Goal: Information Seeking & Learning: Learn about a topic

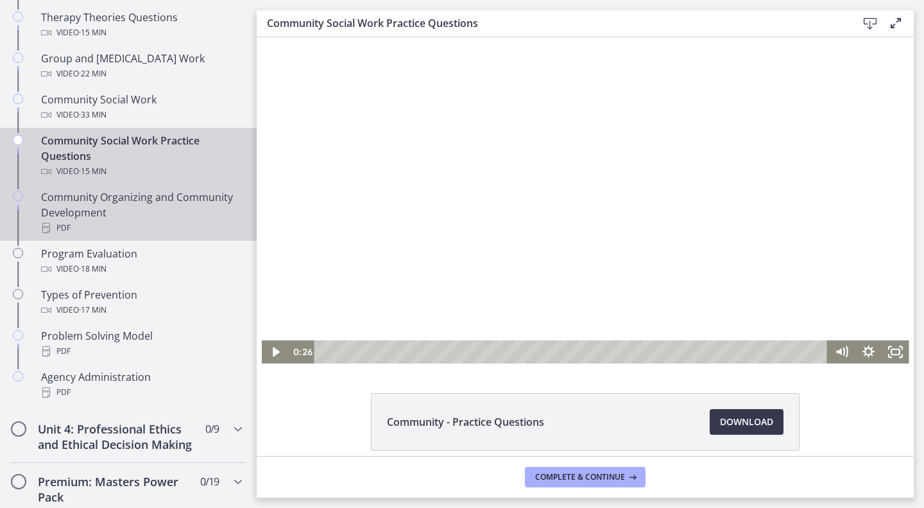
scroll to position [651, 0]
click at [146, 212] on div "Community Organizing and Community Development PDF" at bounding box center [141, 214] width 200 height 46
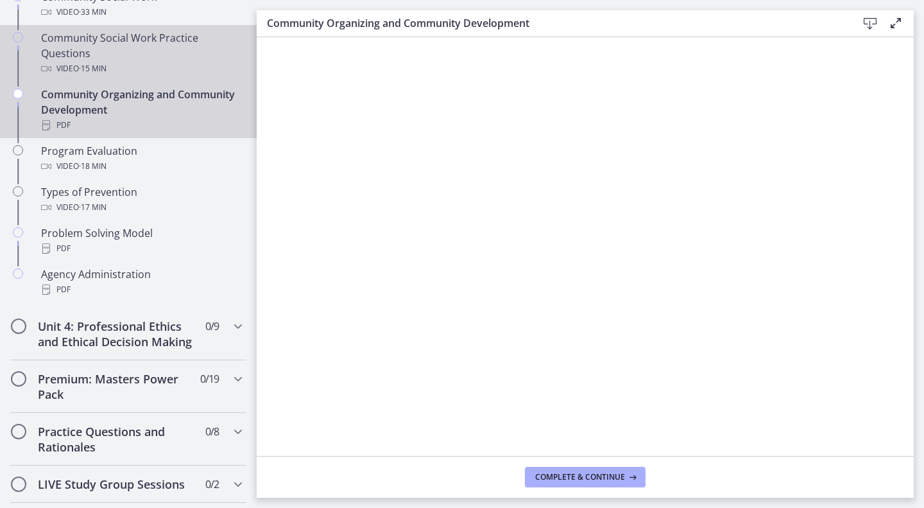
scroll to position [757, 0]
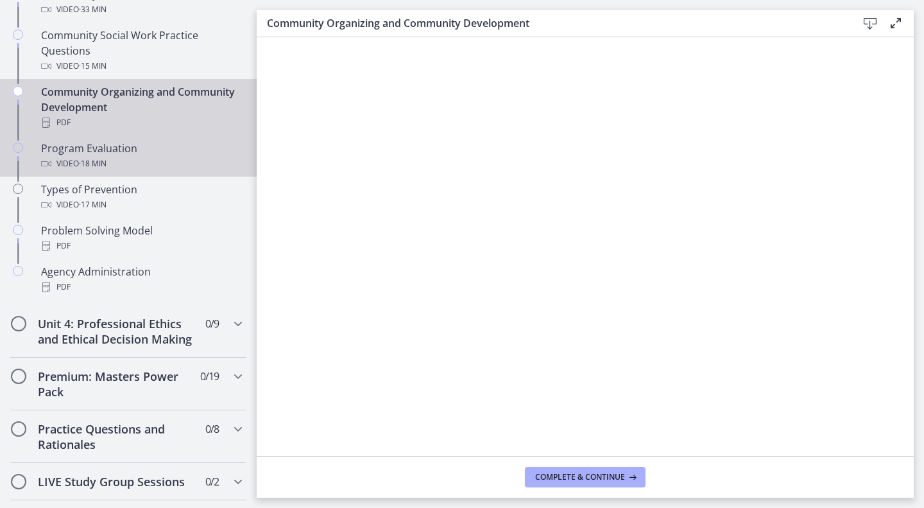
click at [142, 156] on div "Video · 18 min" at bounding box center [141, 163] width 200 height 15
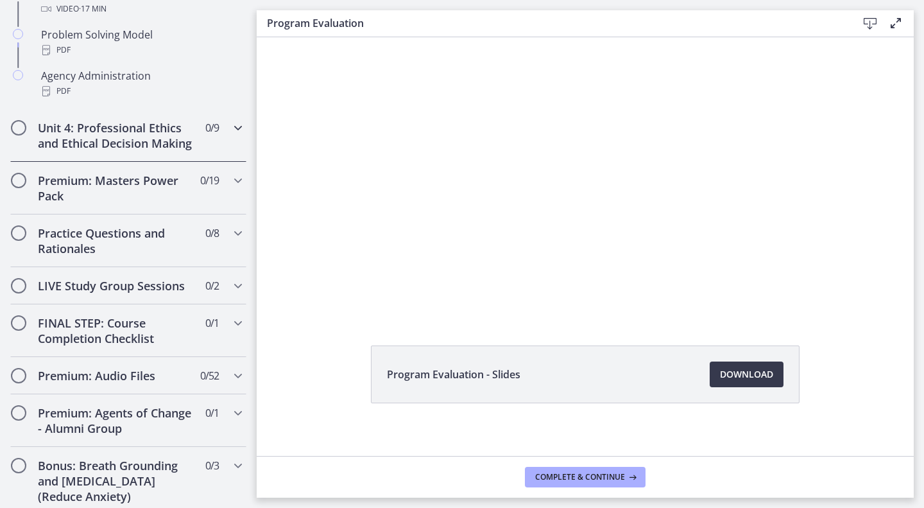
scroll to position [958, 0]
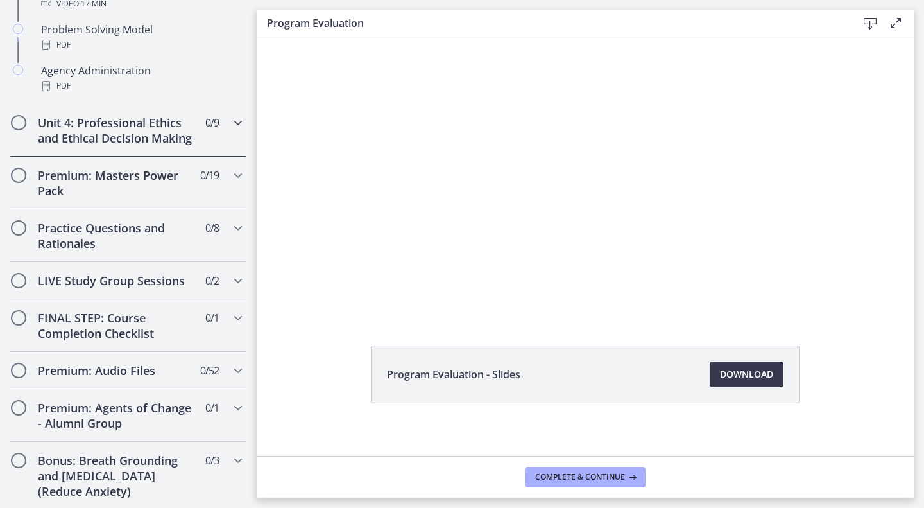
click at [229, 137] on div "Unit 4: Professional Ethics and Ethical Decision Making 0 / 9 Completed" at bounding box center [128, 130] width 236 height 53
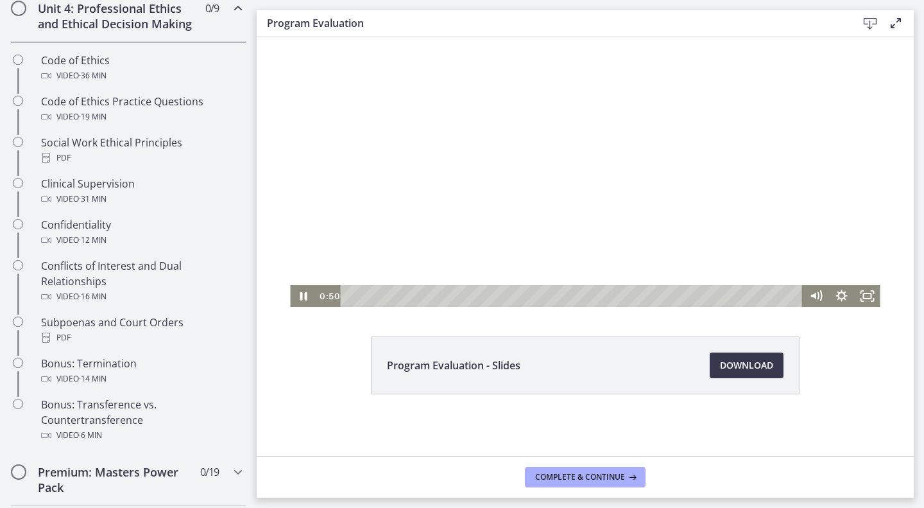
scroll to position [0, 0]
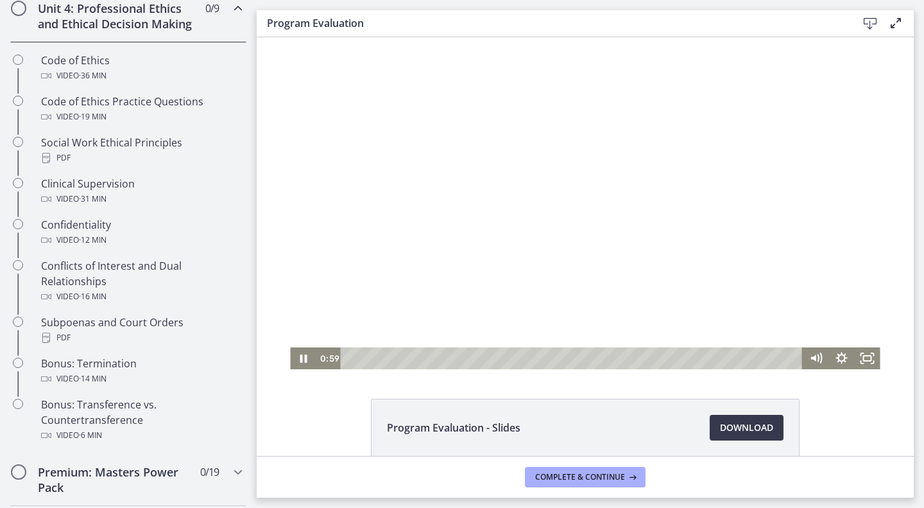
click at [517, 191] on div at bounding box center [585, 203] width 590 height 332
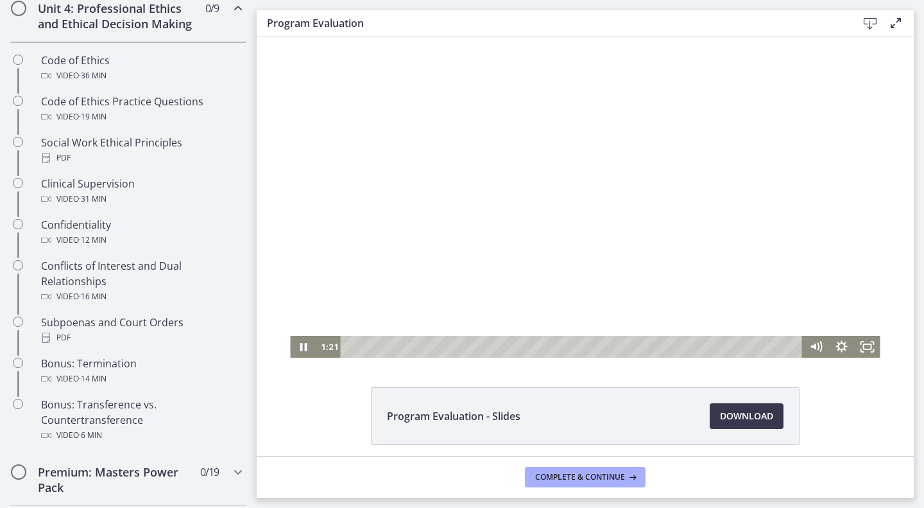
scroll to position [15, 0]
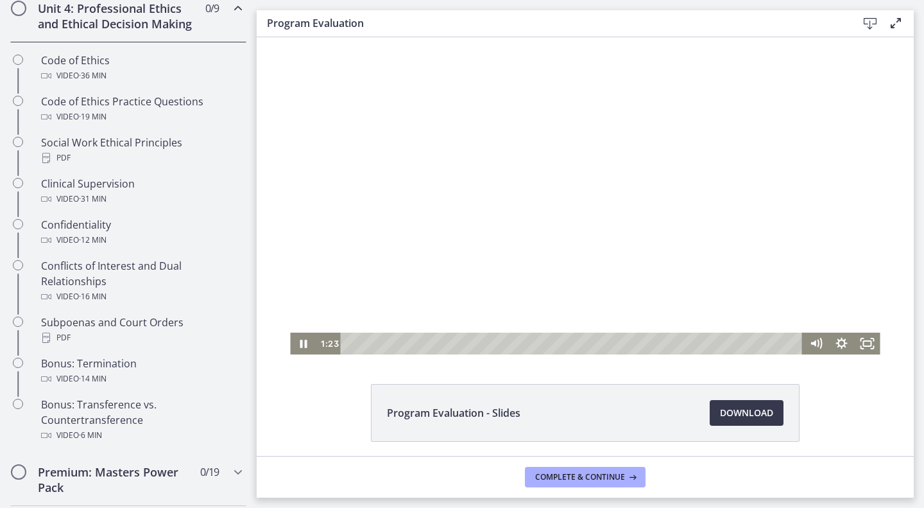
click at [588, 151] on div at bounding box center [585, 188] width 590 height 332
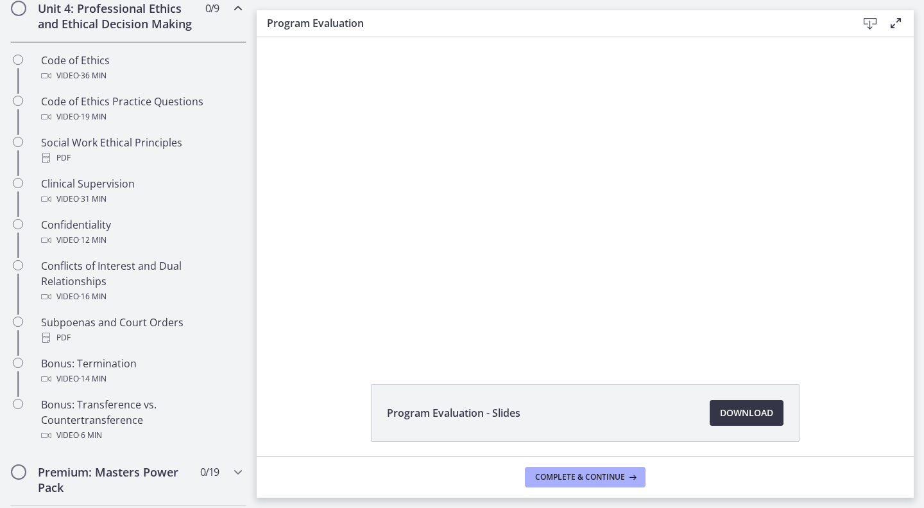
click at [750, 410] on span "Download Opens in a new window" at bounding box center [746, 412] width 53 height 15
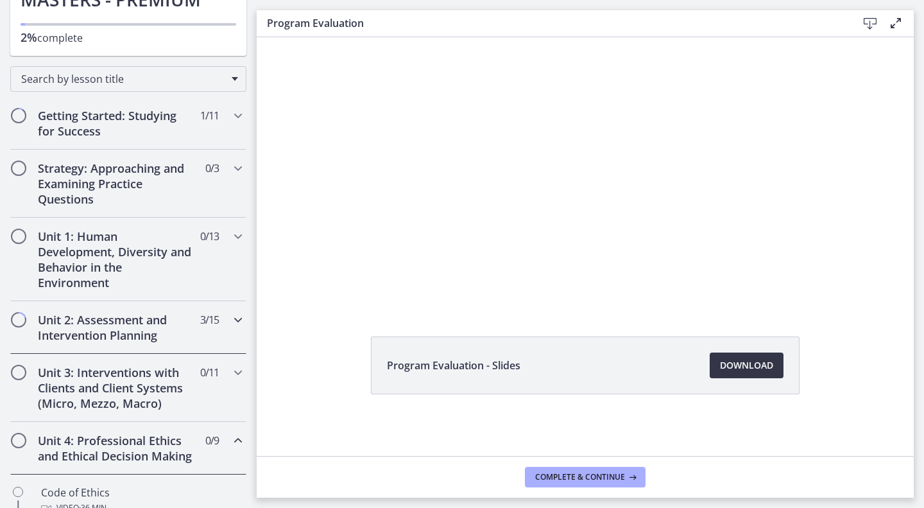
scroll to position [160, 0]
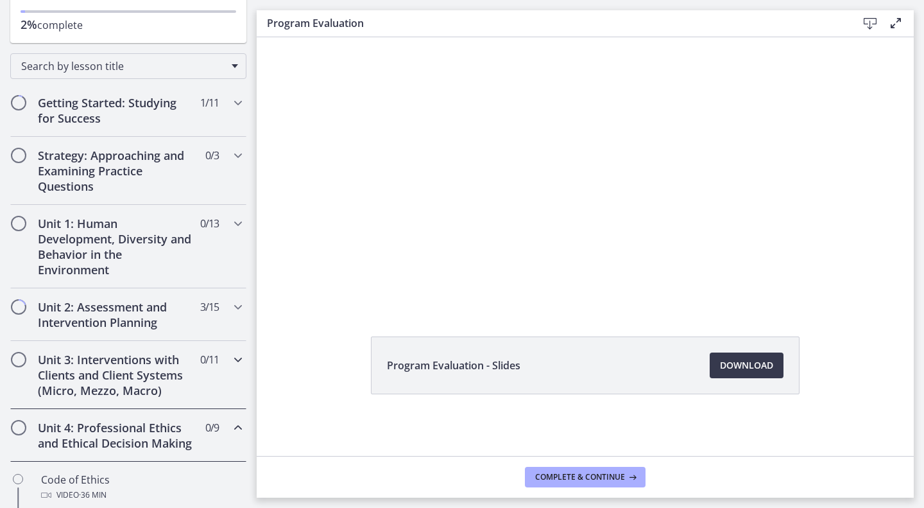
click at [143, 392] on h2 "Unit 3: Interventions with Clients and Client Systems (Micro, Mezzo, Macro)" at bounding box center [116, 375] width 157 height 46
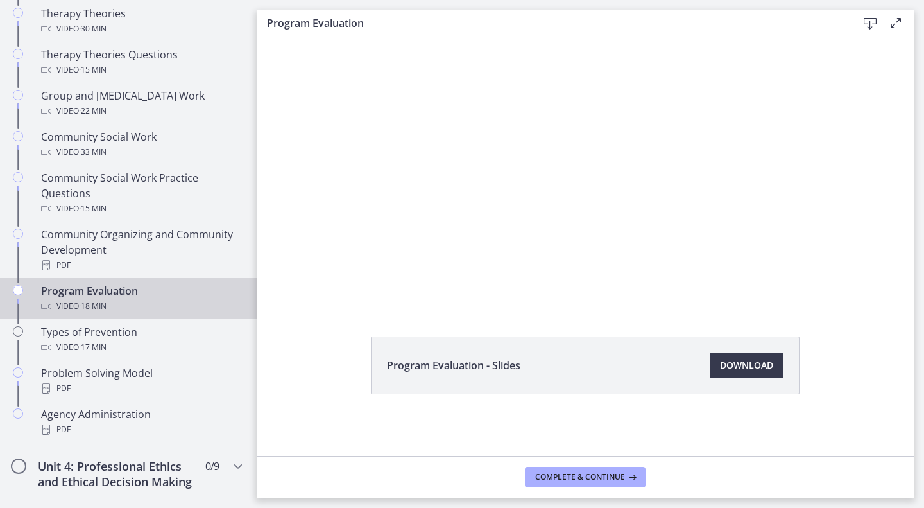
scroll to position [658, 0]
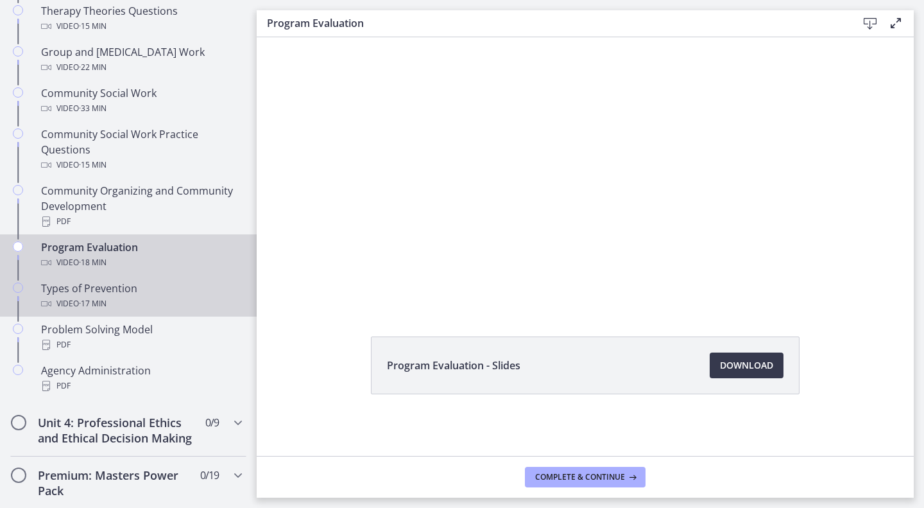
click at [131, 304] on div "Video · 17 min" at bounding box center [141, 303] width 200 height 15
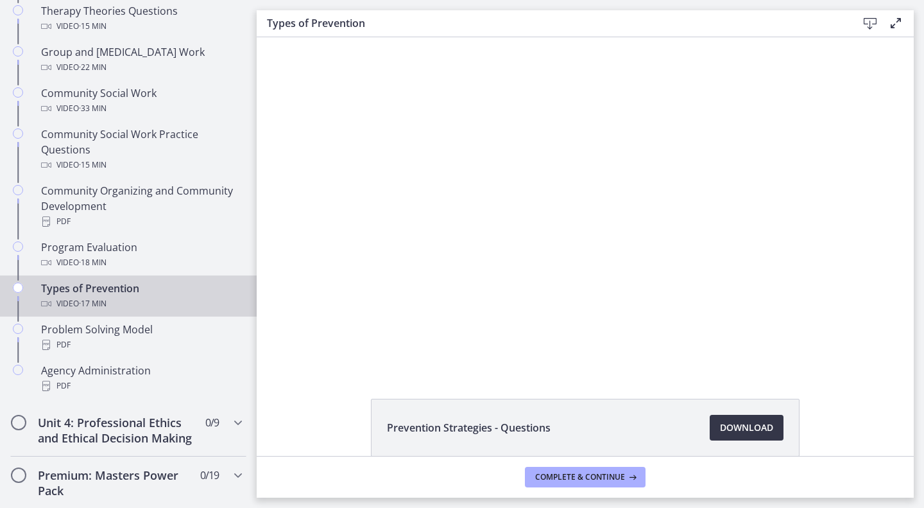
click at [730, 424] on span "Download Opens in a new window" at bounding box center [746, 427] width 53 height 15
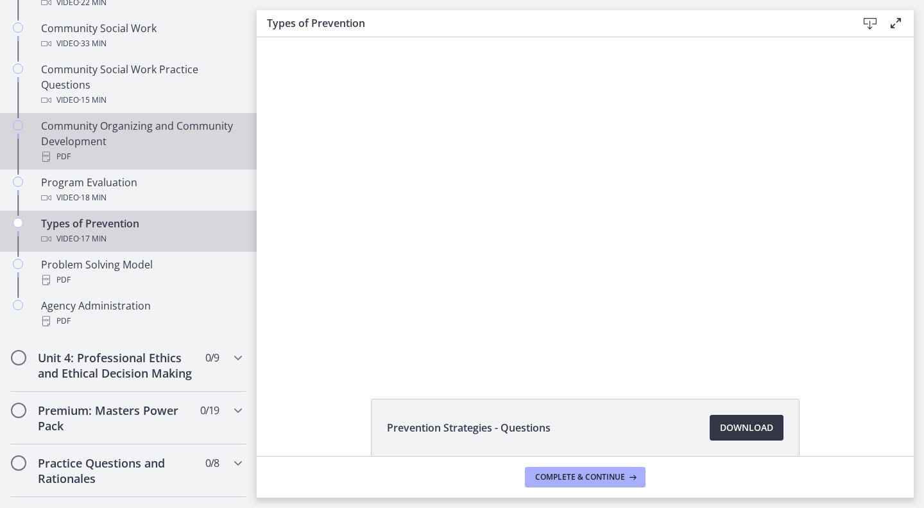
scroll to position [727, 0]
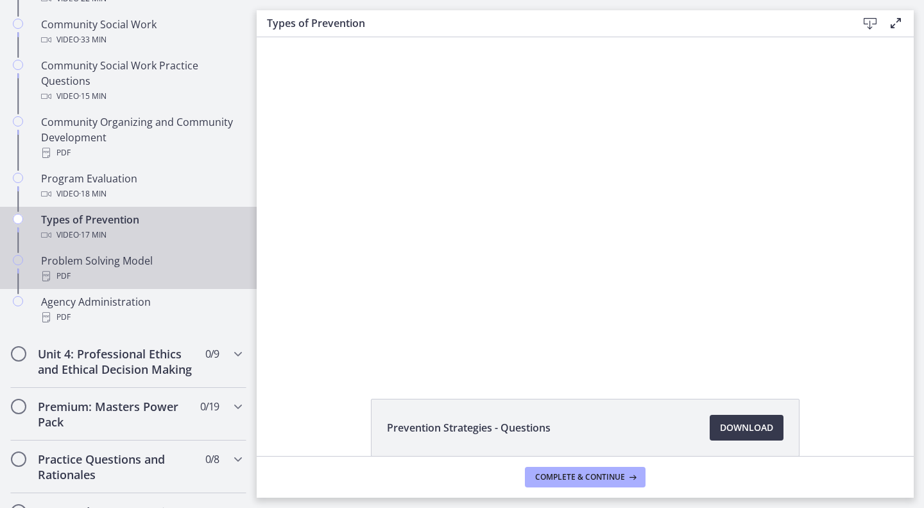
click at [127, 277] on div "PDF" at bounding box center [141, 275] width 200 height 15
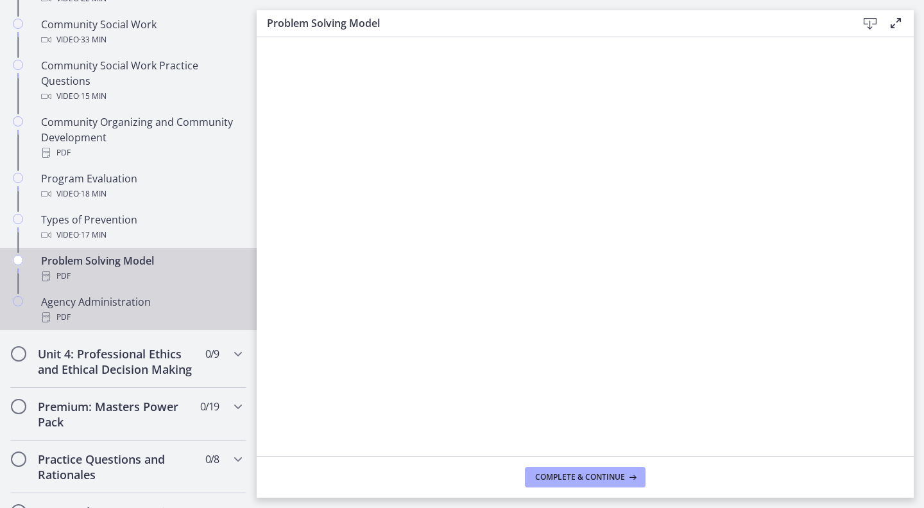
click at [117, 313] on div "PDF" at bounding box center [141, 316] width 200 height 15
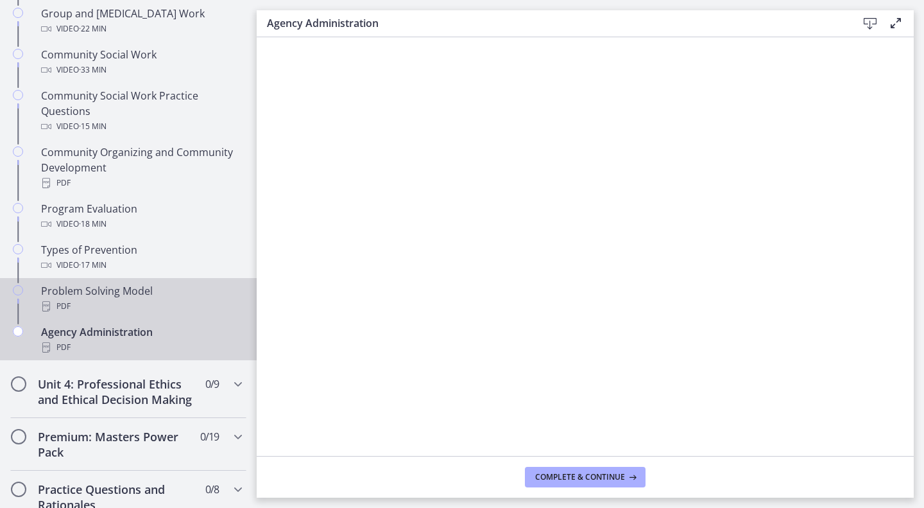
scroll to position [693, 0]
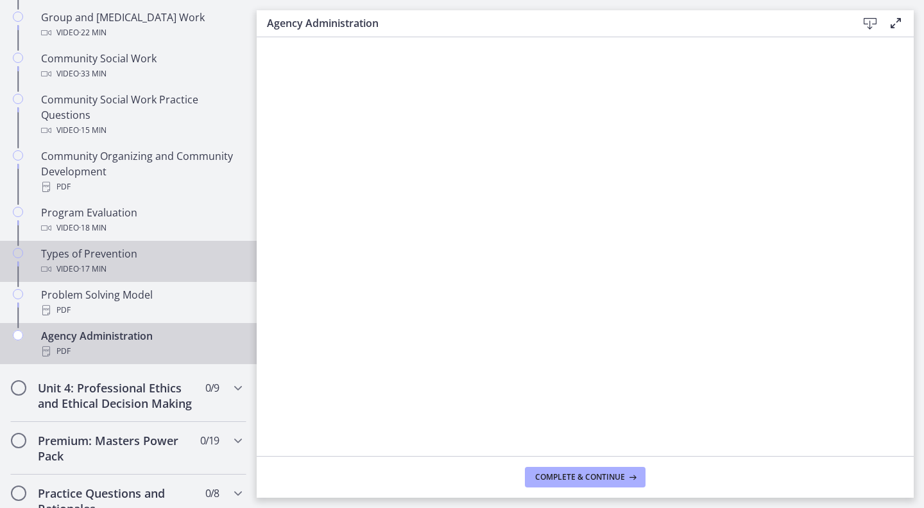
click at [138, 256] on div "Types of Prevention Video · 17 min" at bounding box center [141, 261] width 200 height 31
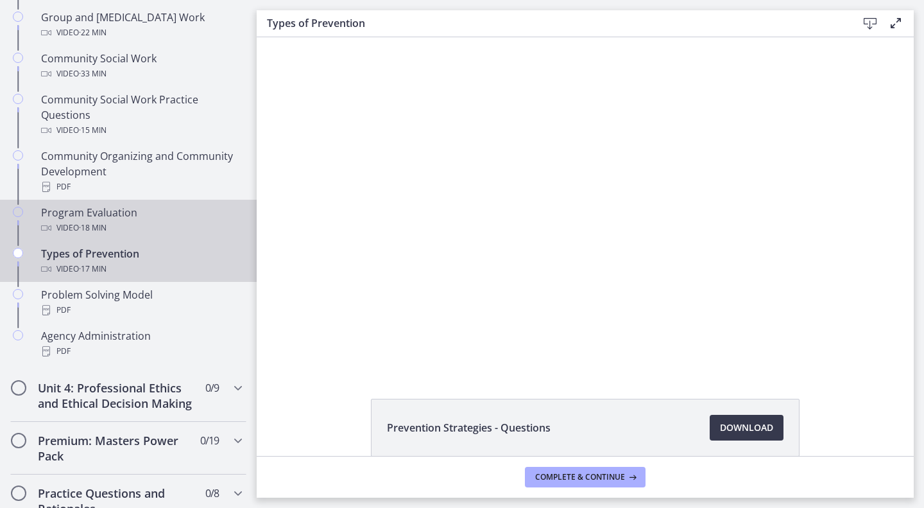
click at [140, 209] on div "Program Evaluation Video · 18 min" at bounding box center [141, 220] width 200 height 31
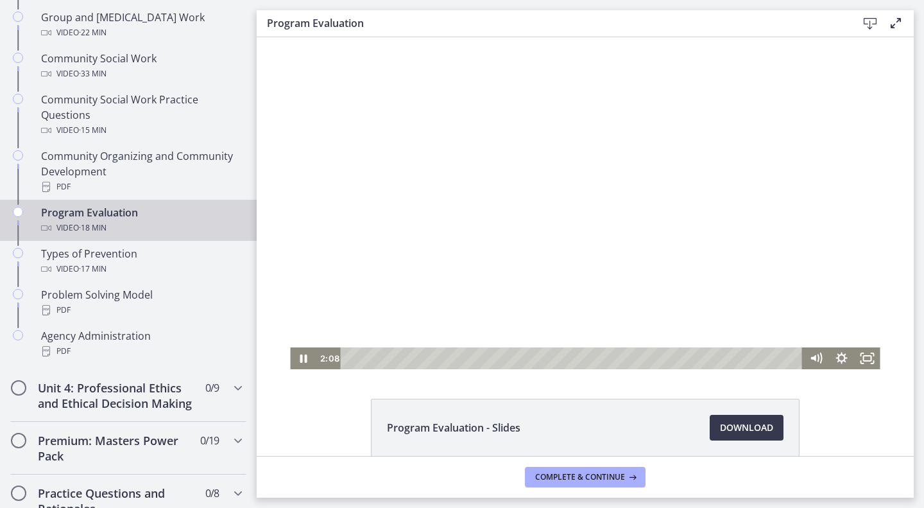
click at [468, 153] on div at bounding box center [585, 203] width 590 height 332
